Goal: Task Accomplishment & Management: Manage account settings

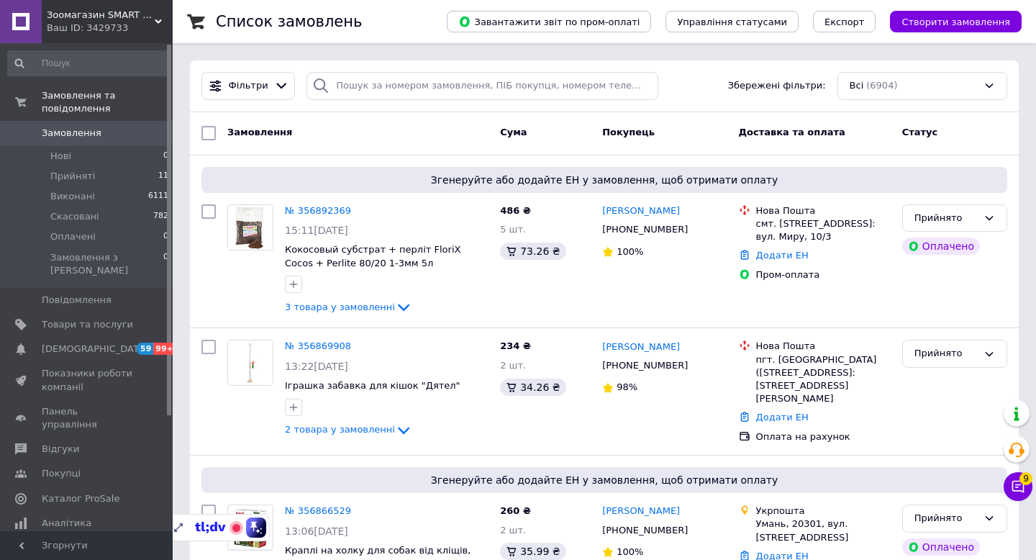
click at [104, 35] on div "Ваш ID: 3429733" at bounding box center [110, 28] width 126 height 13
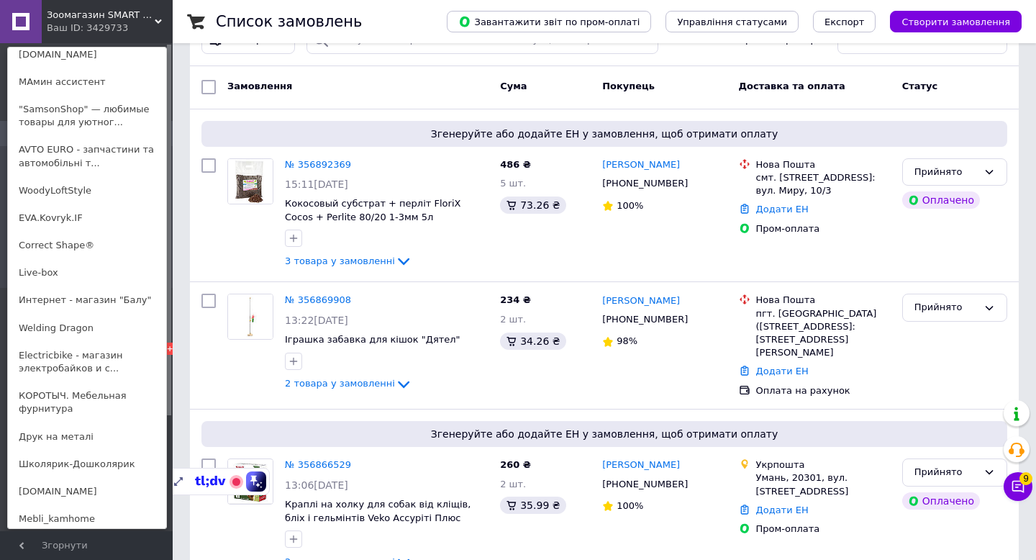
scroll to position [466, 0]
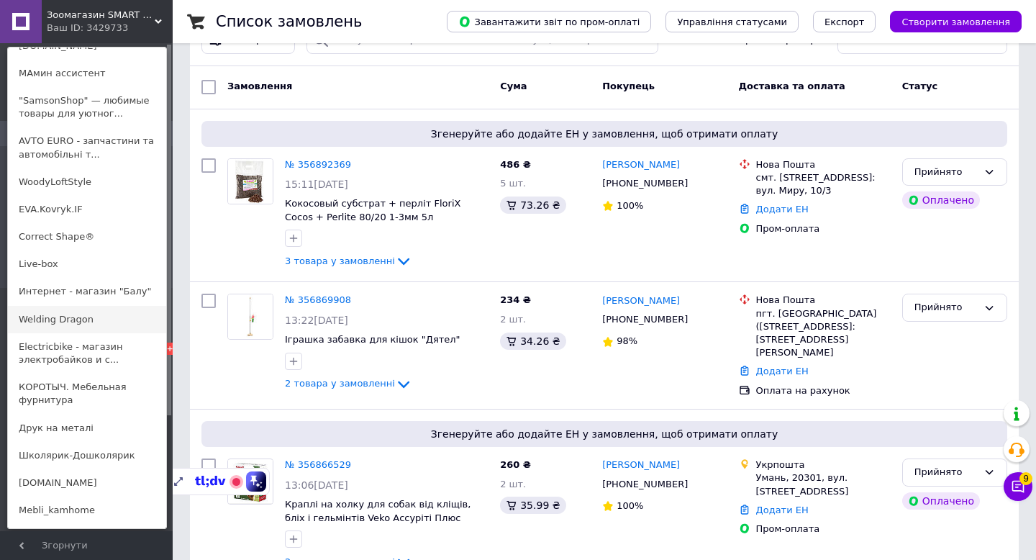
click at [90, 327] on link "Welding Dragon" at bounding box center [87, 319] width 158 height 27
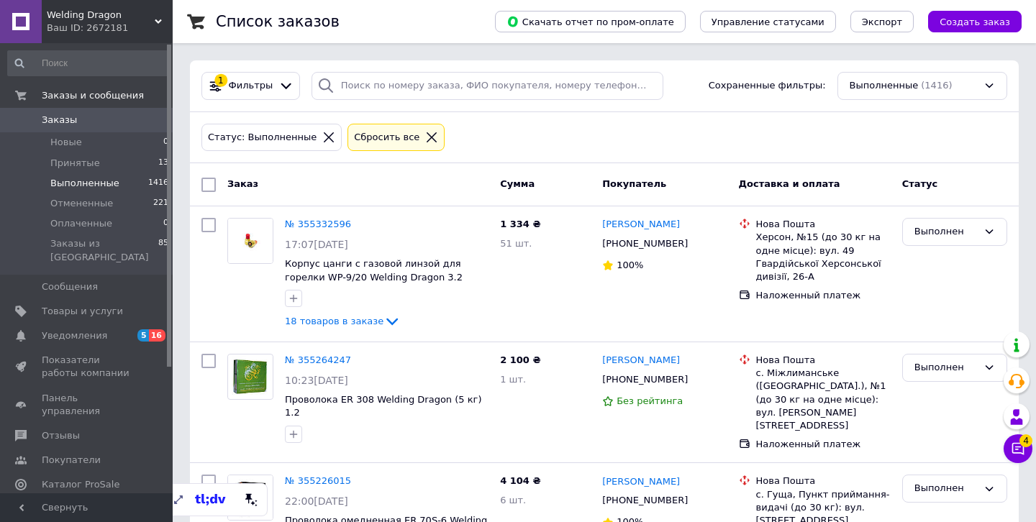
click at [427, 136] on icon at bounding box center [432, 137] width 10 height 10
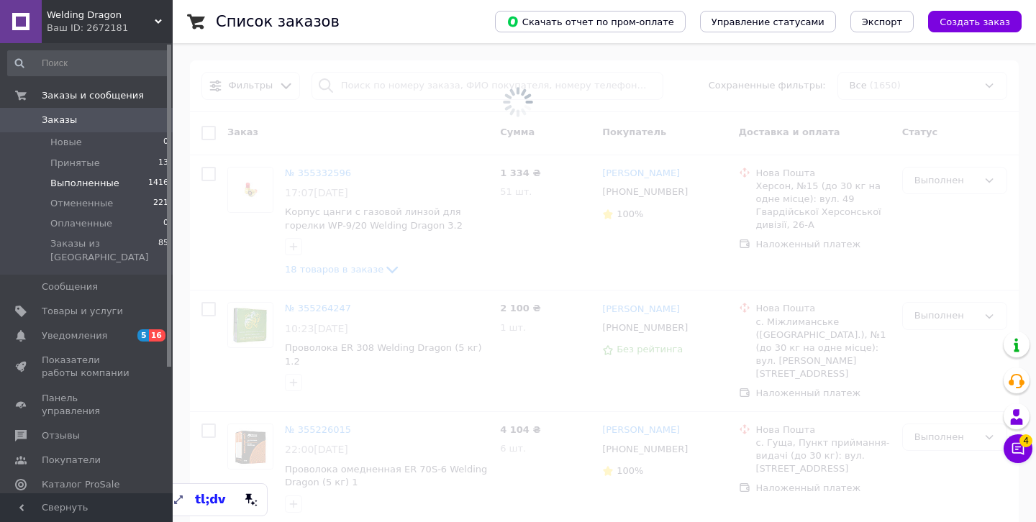
click at [77, 305] on span "Товары и услуги" at bounding box center [82, 311] width 81 height 13
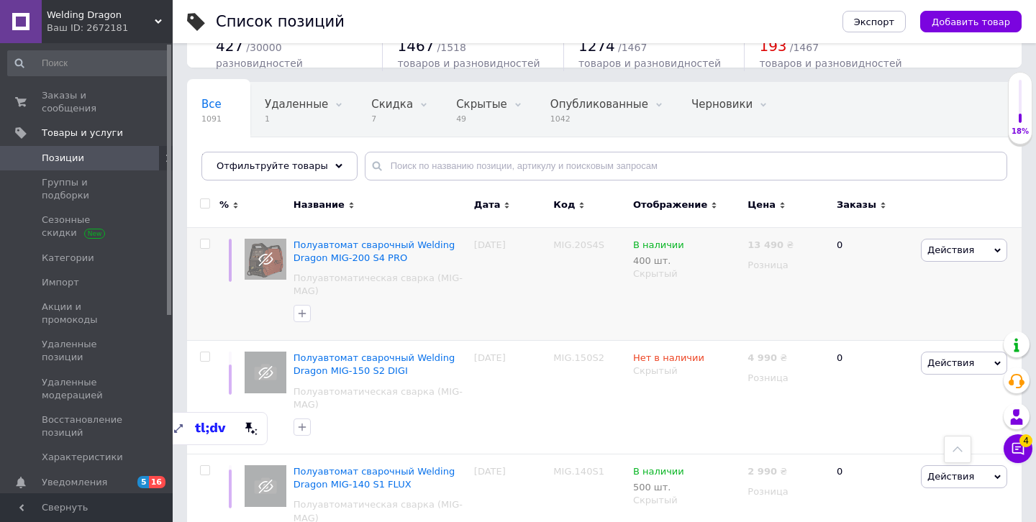
scroll to position [734, 0]
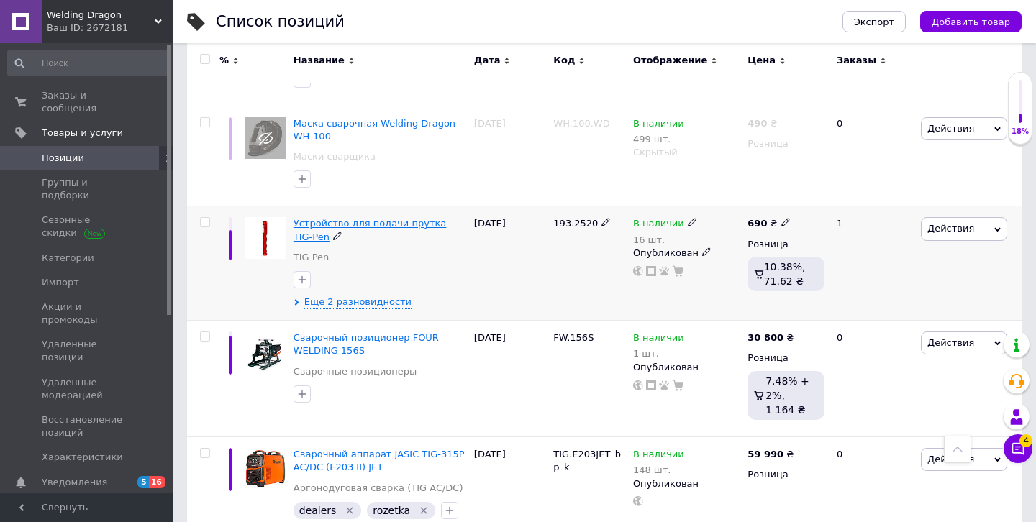
click at [342, 224] on span "Устройство для подачи прутка TIG-Pen" at bounding box center [370, 230] width 153 height 24
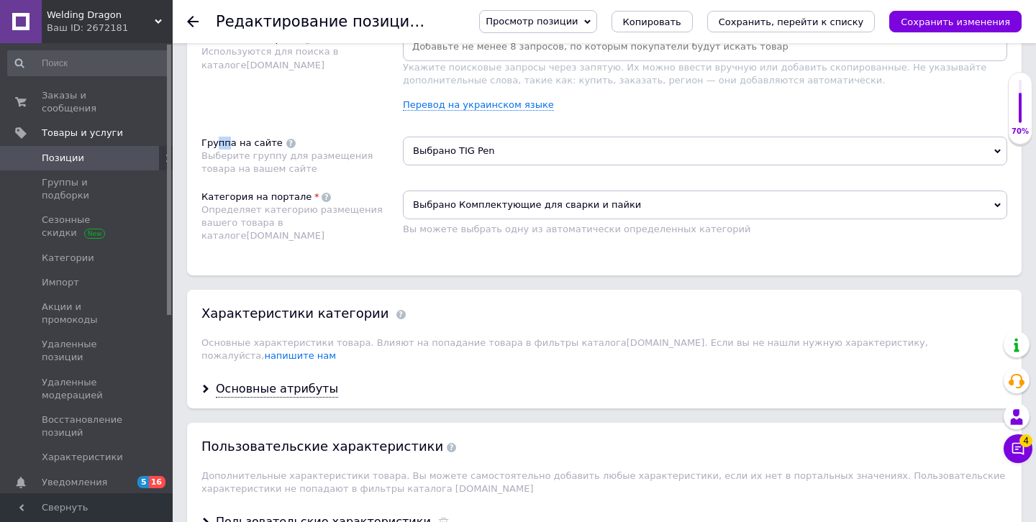
drag, startPoint x: 216, startPoint y: 145, endPoint x: 224, endPoint y: 190, distance: 46.1
click at [233, 144] on div "Группа на сайте" at bounding box center [241, 143] width 81 height 13
click at [87, 131] on span "Товары и услуги" at bounding box center [82, 133] width 81 height 13
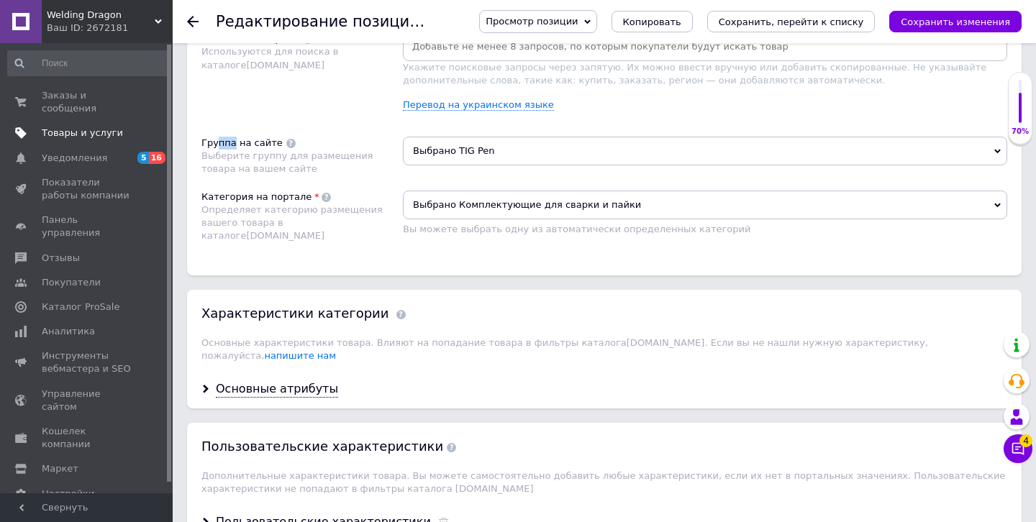
click at [94, 137] on span "Товары и услуги" at bounding box center [82, 133] width 81 height 13
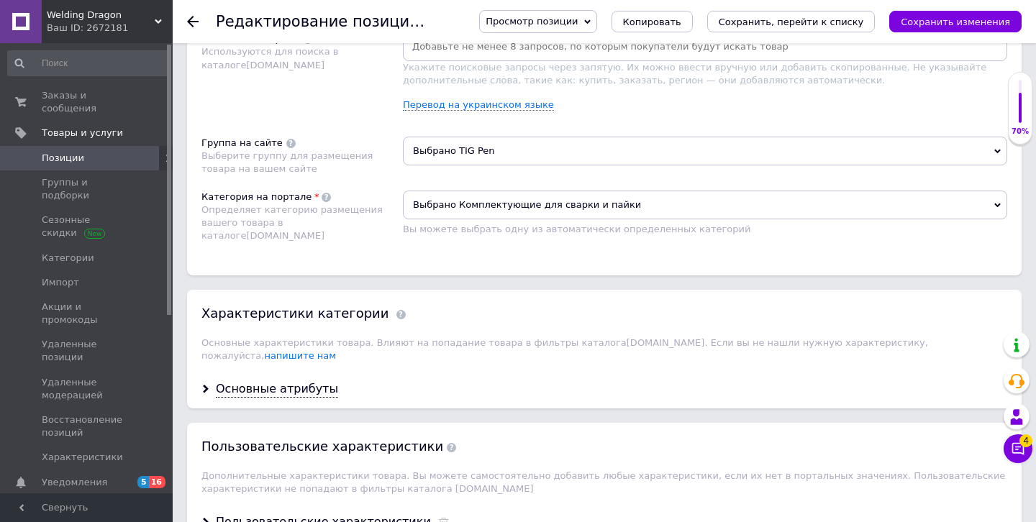
click at [188, 29] on div at bounding box center [201, 21] width 29 height 43
click at [192, 25] on use at bounding box center [193, 22] width 12 height 12
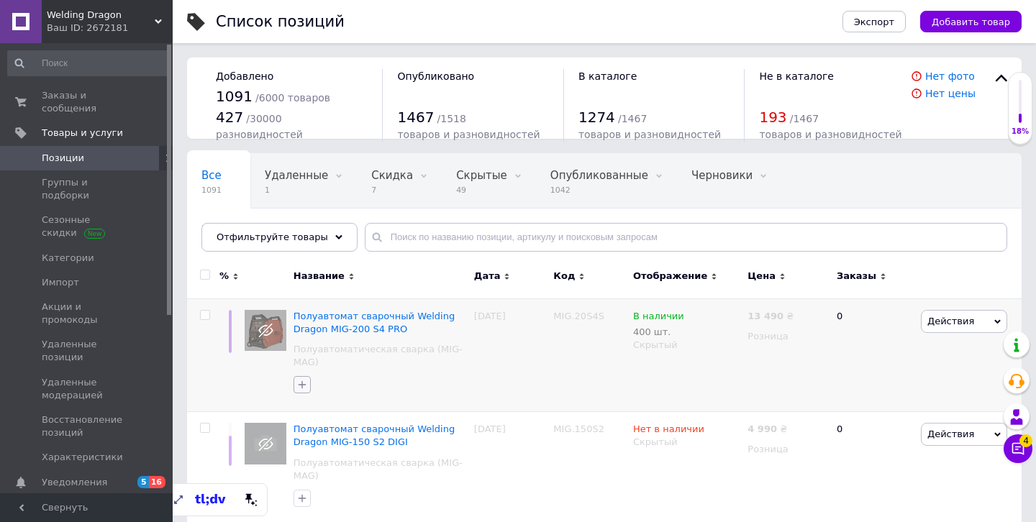
scroll to position [100, 0]
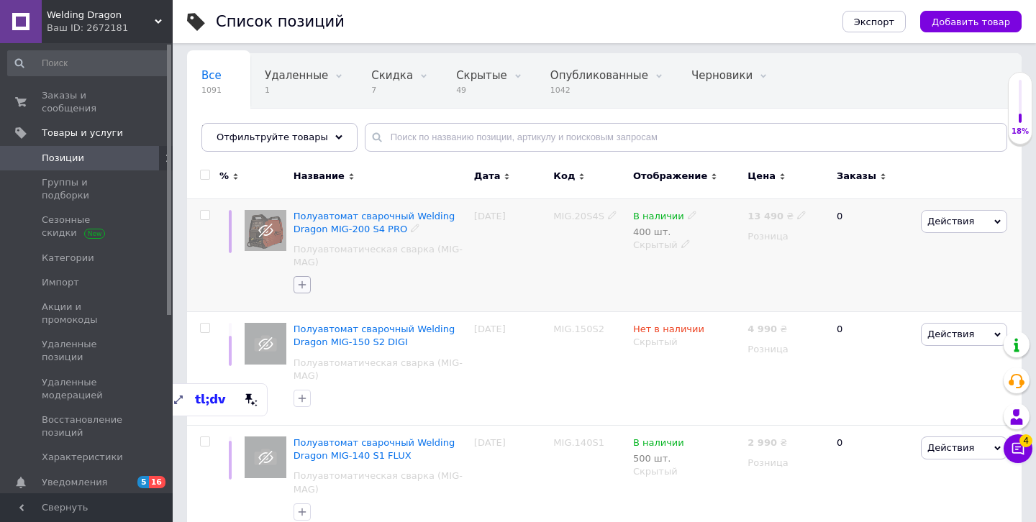
click at [300, 283] on icon "button" at bounding box center [302, 285] width 12 height 12
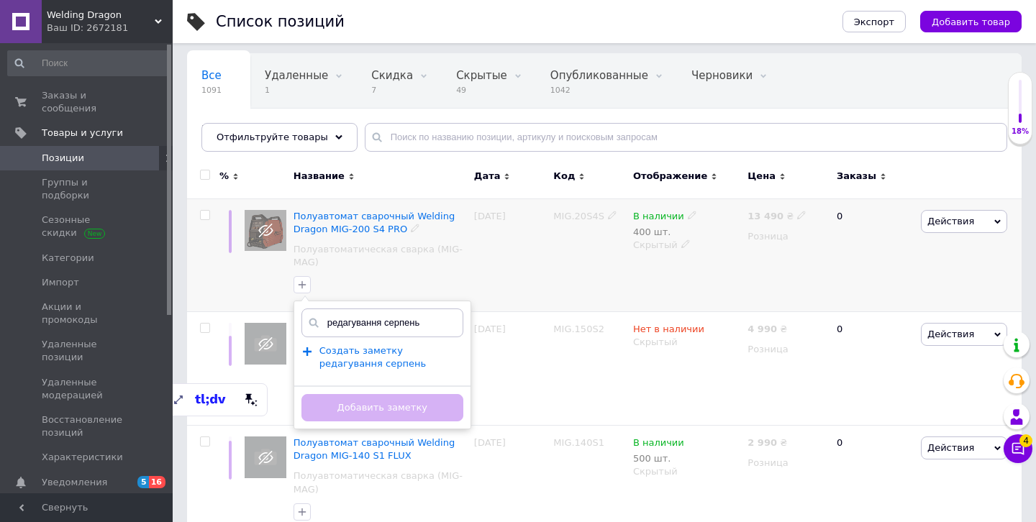
type input "редагування серпень"
click at [371, 358] on span "Создать заметку редагування серпень" at bounding box center [372, 357] width 106 height 24
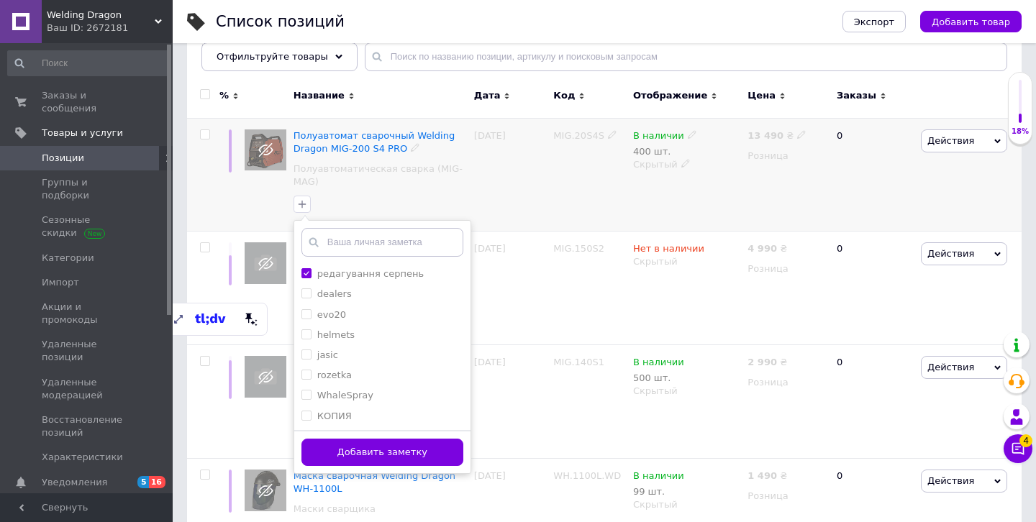
scroll to position [212, 0]
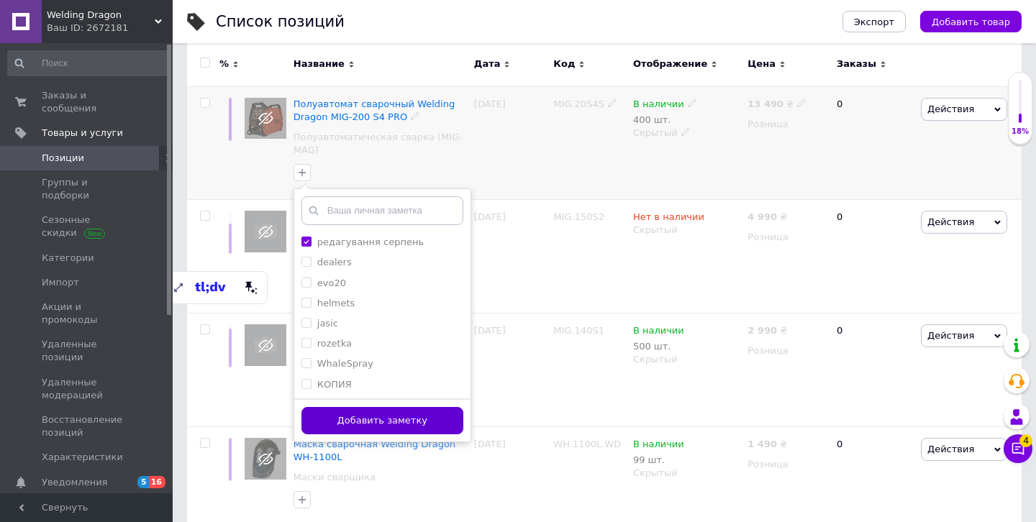
click at [405, 414] on button "Добавить заметку" at bounding box center [382, 421] width 162 height 28
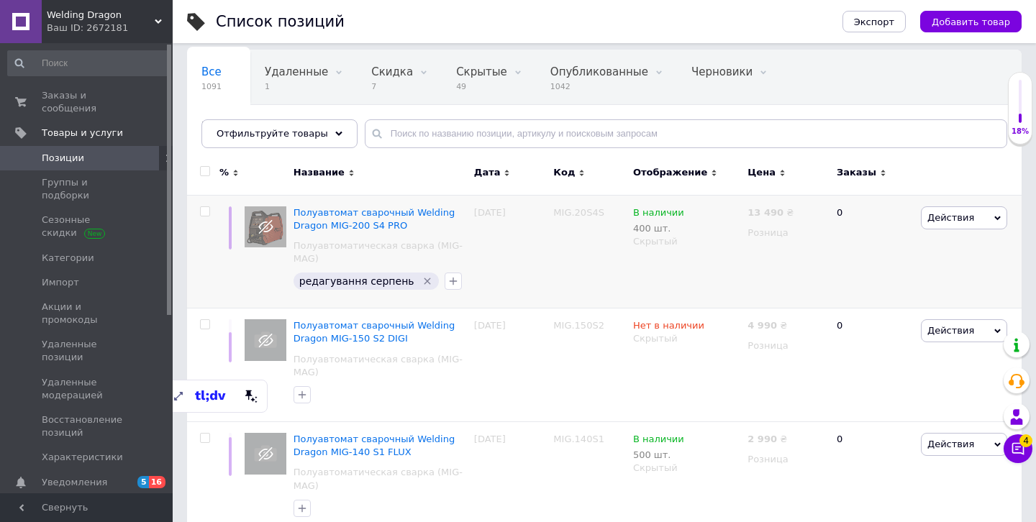
scroll to position [58, 0]
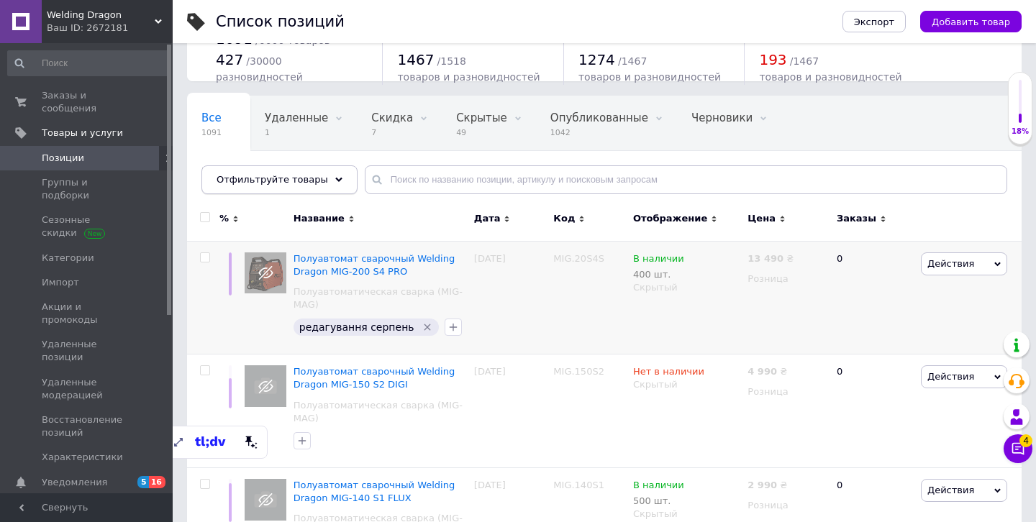
click at [315, 181] on span "Отфильтруйте товары" at bounding box center [273, 179] width 112 height 11
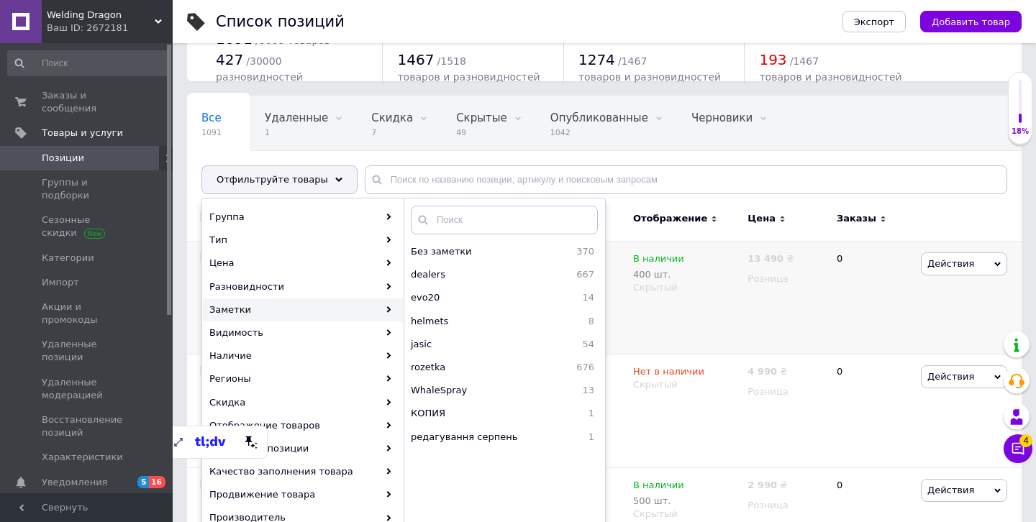
click at [512, 155] on div "Все 1091 Удаленные 1 Удалить Редактировать Скидка 7 Удалить Редактировать Скрыт…" at bounding box center [604, 152] width 835 height 119
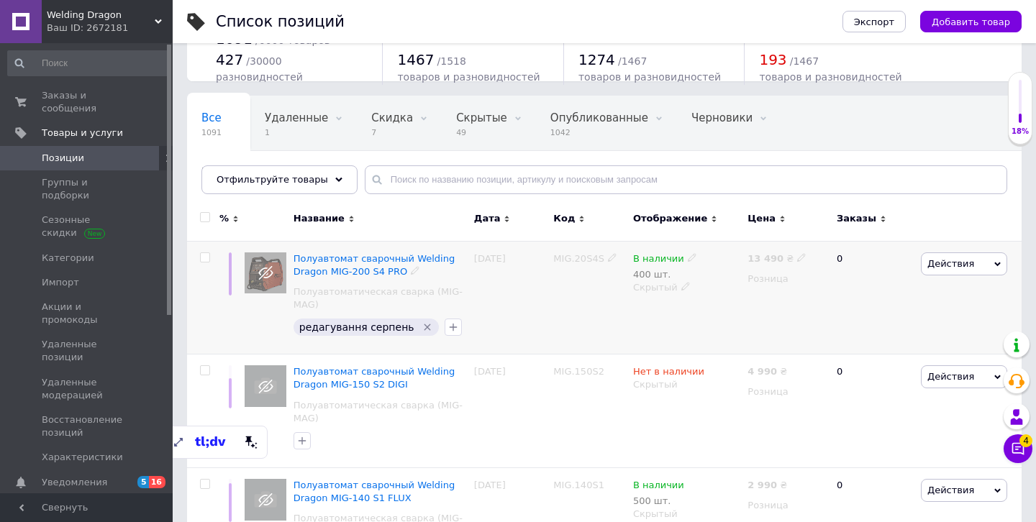
click at [422, 327] on icon "Удалить метку" at bounding box center [428, 328] width 12 height 12
